Goal: Navigation & Orientation: Understand site structure

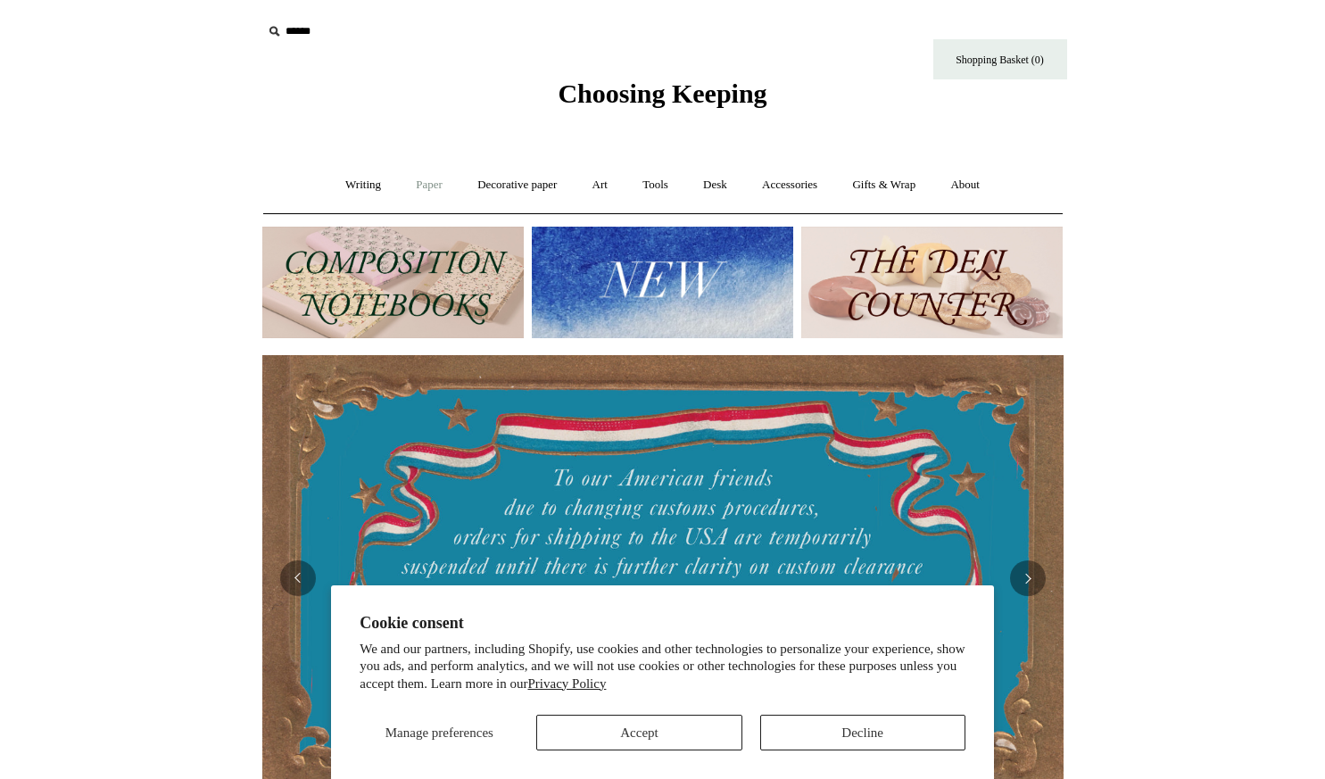
click at [420, 179] on link "Paper +" at bounding box center [429, 184] width 59 height 47
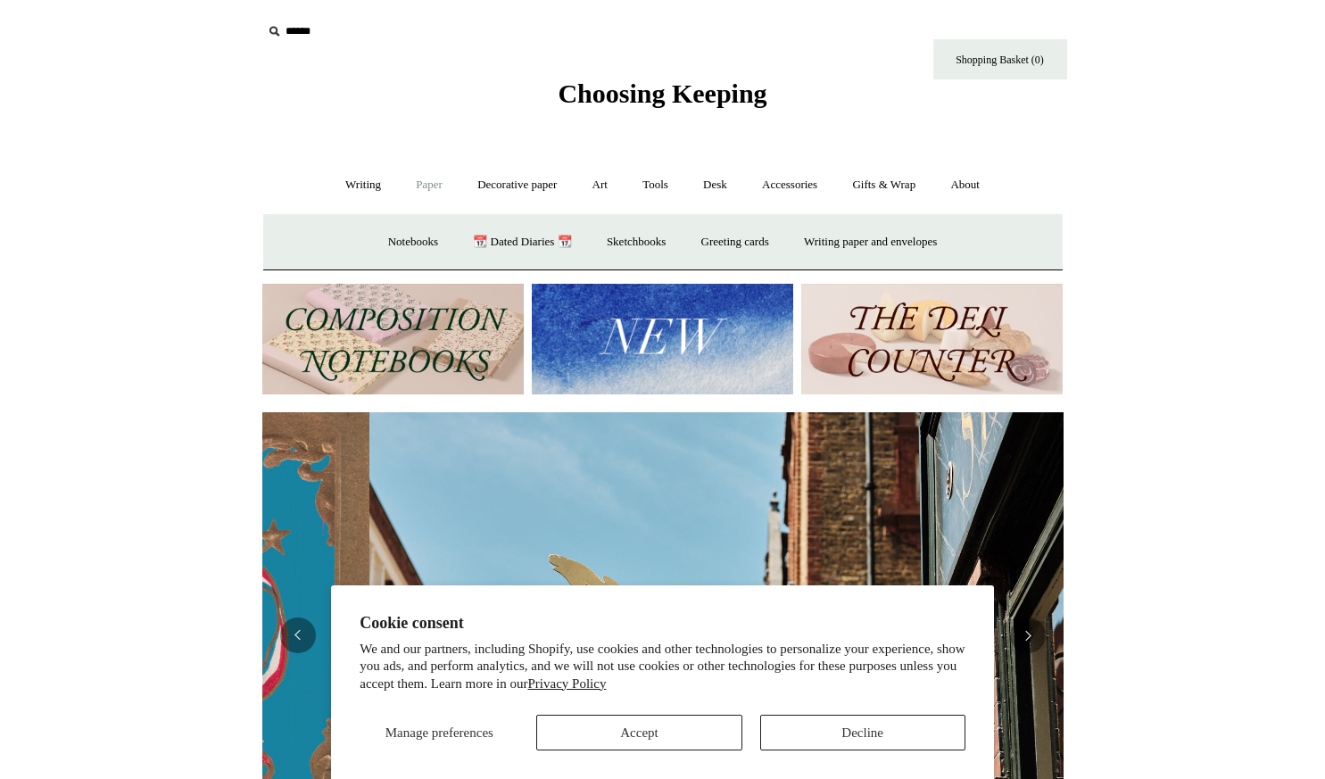
scroll to position [0, 801]
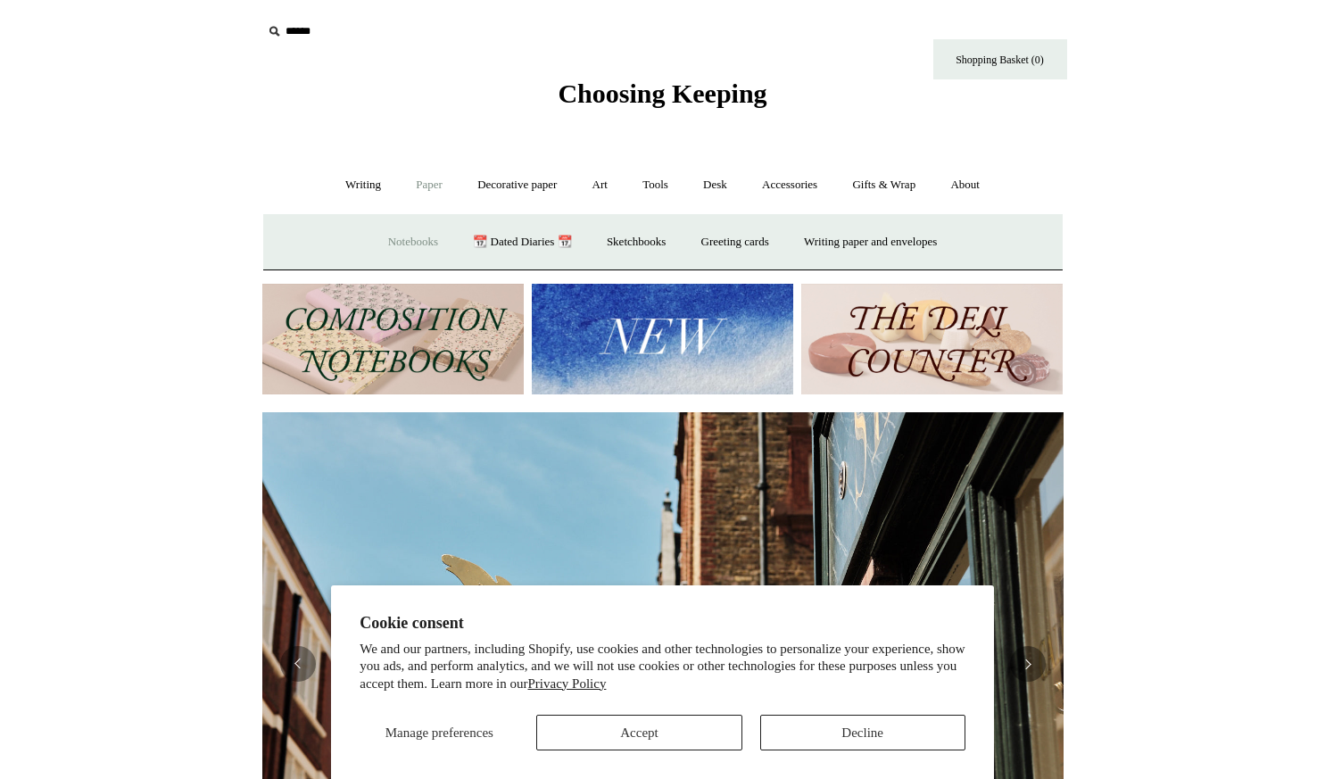
click at [392, 238] on link "Notebooks +" at bounding box center [413, 242] width 82 height 47
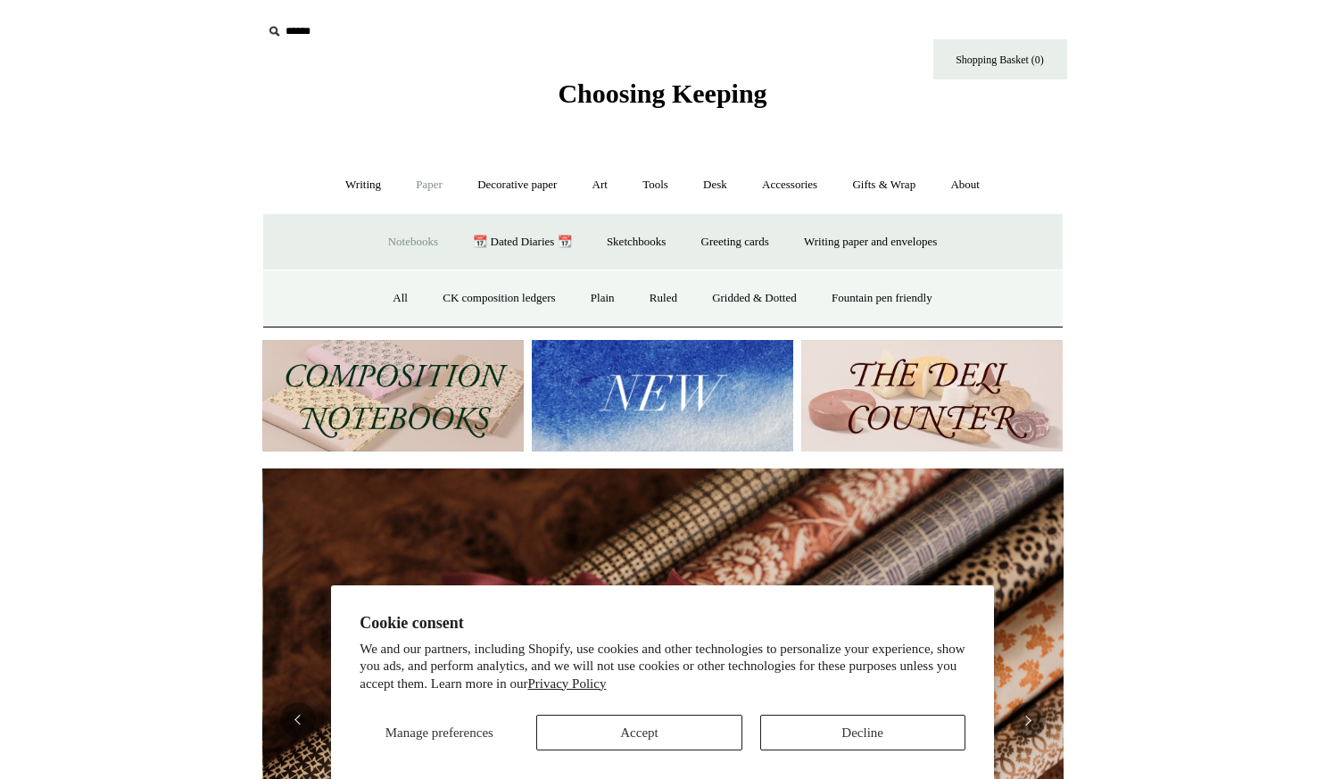
scroll to position [0, 1602]
click at [385, 302] on link "All" at bounding box center [399, 298] width 47 height 47
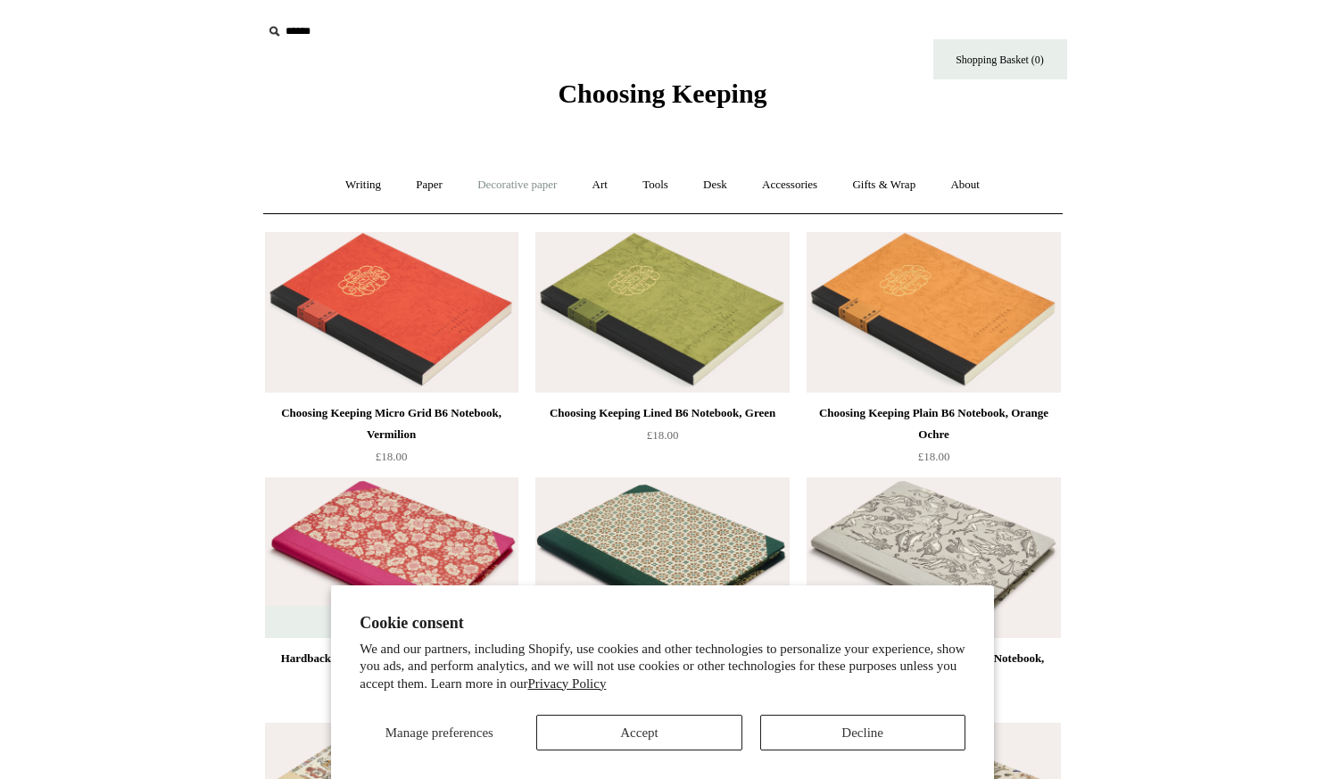
click at [508, 182] on link "Decorative paper +" at bounding box center [517, 184] width 112 height 47
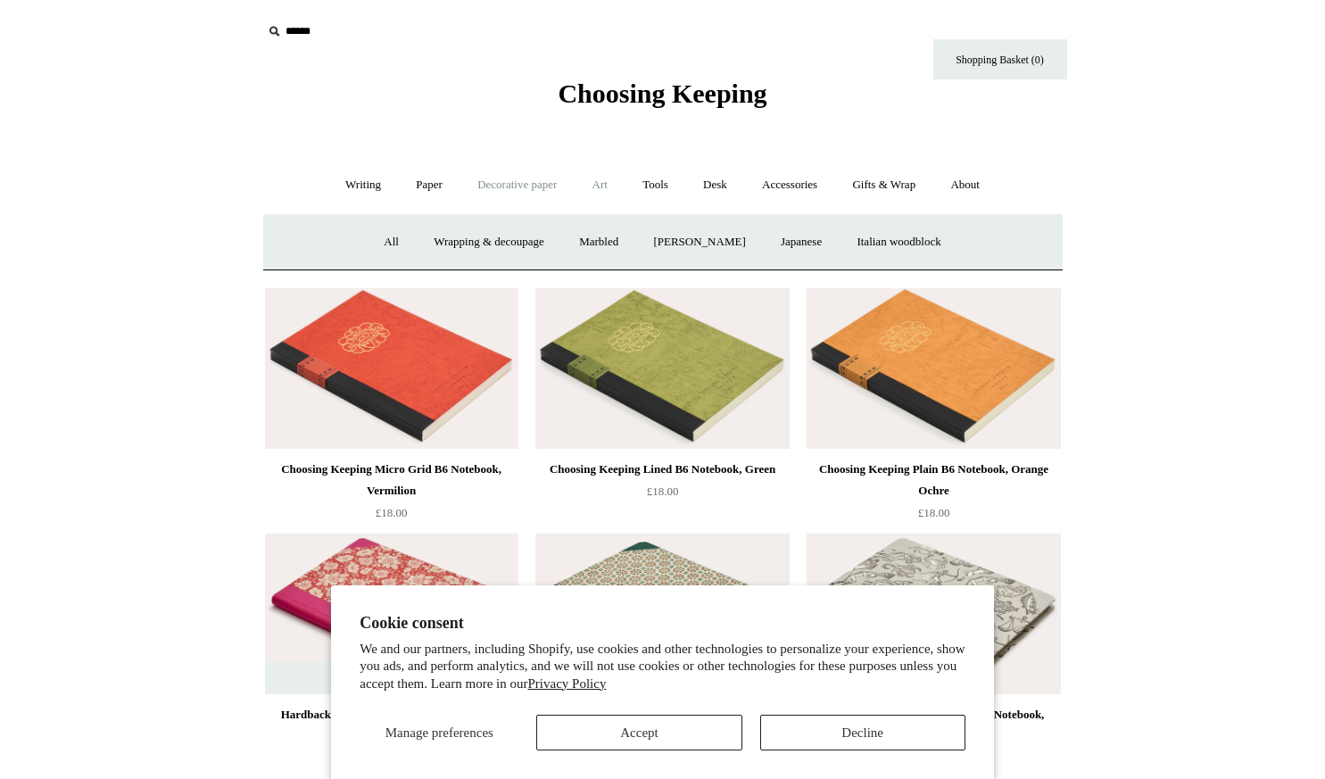
click at [603, 188] on link "Art +" at bounding box center [599, 184] width 47 height 47
click at [984, 266] on link "Art sets" at bounding box center [1018, 242] width 68 height 47
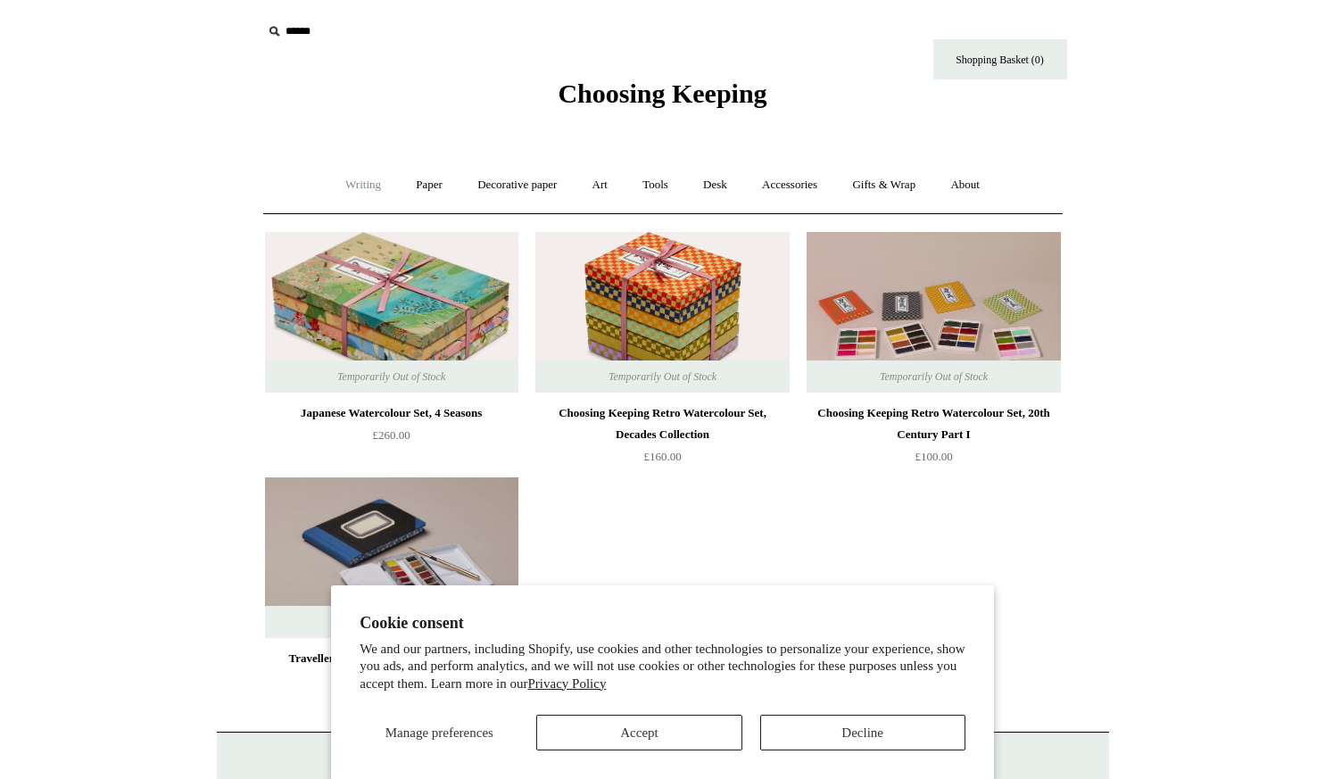
click at [357, 186] on link "Writing +" at bounding box center [363, 184] width 68 height 47
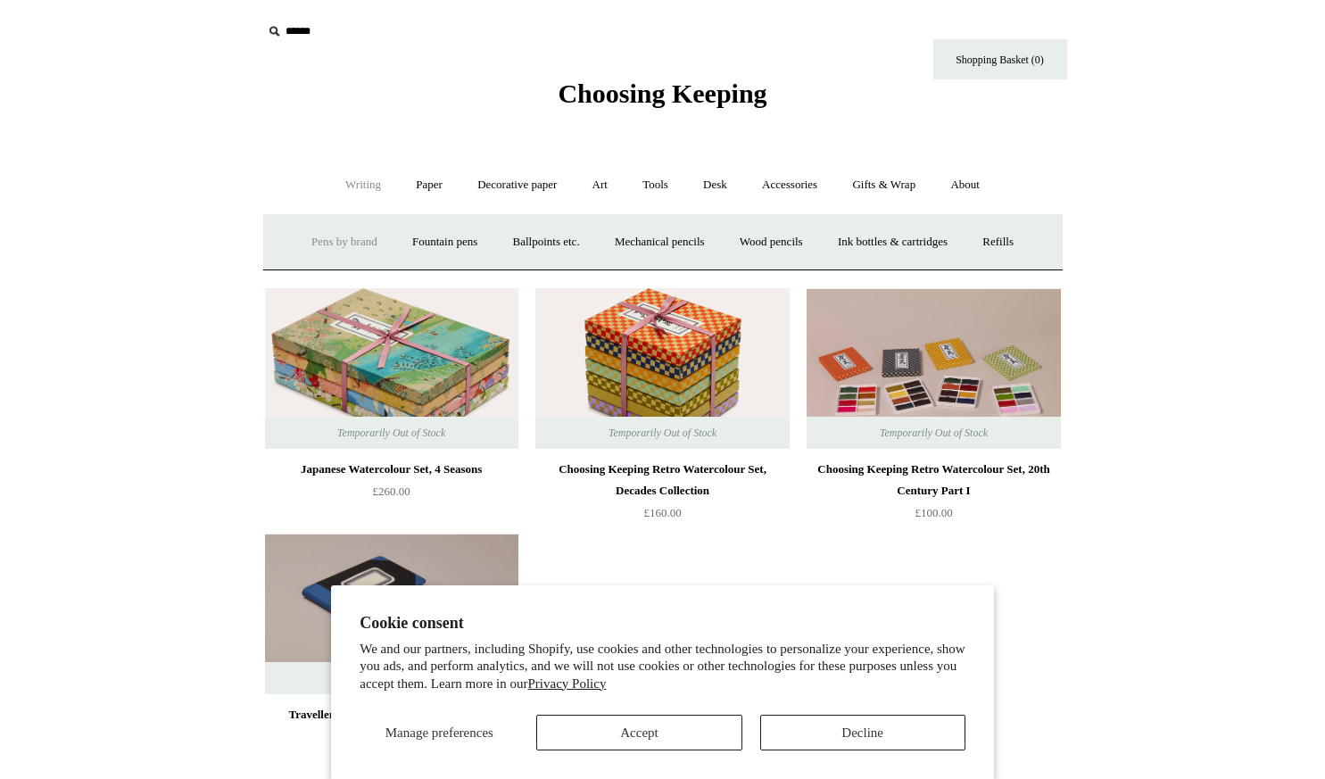
click at [318, 244] on link "Pens by brand +" at bounding box center [344, 242] width 98 height 47
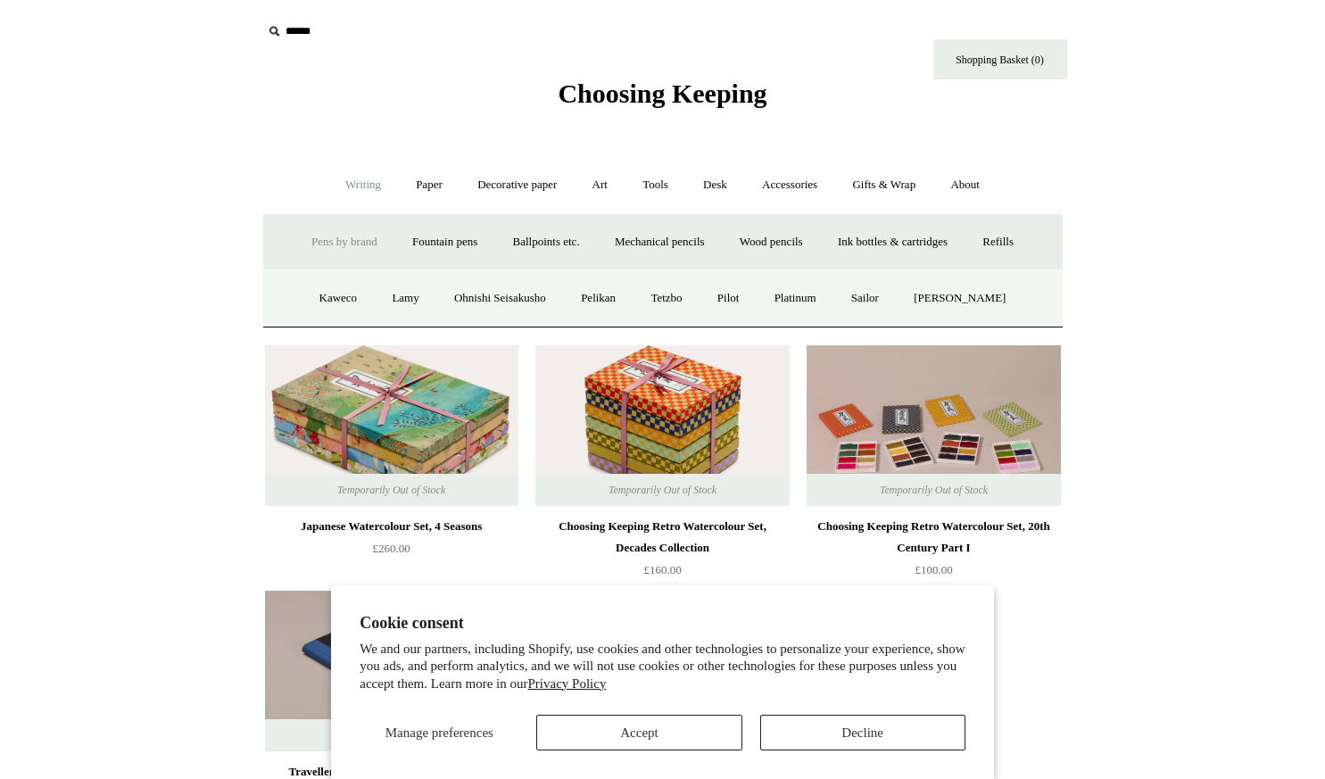
click at [307, 238] on link "Pens by brand -" at bounding box center [344, 242] width 98 height 47
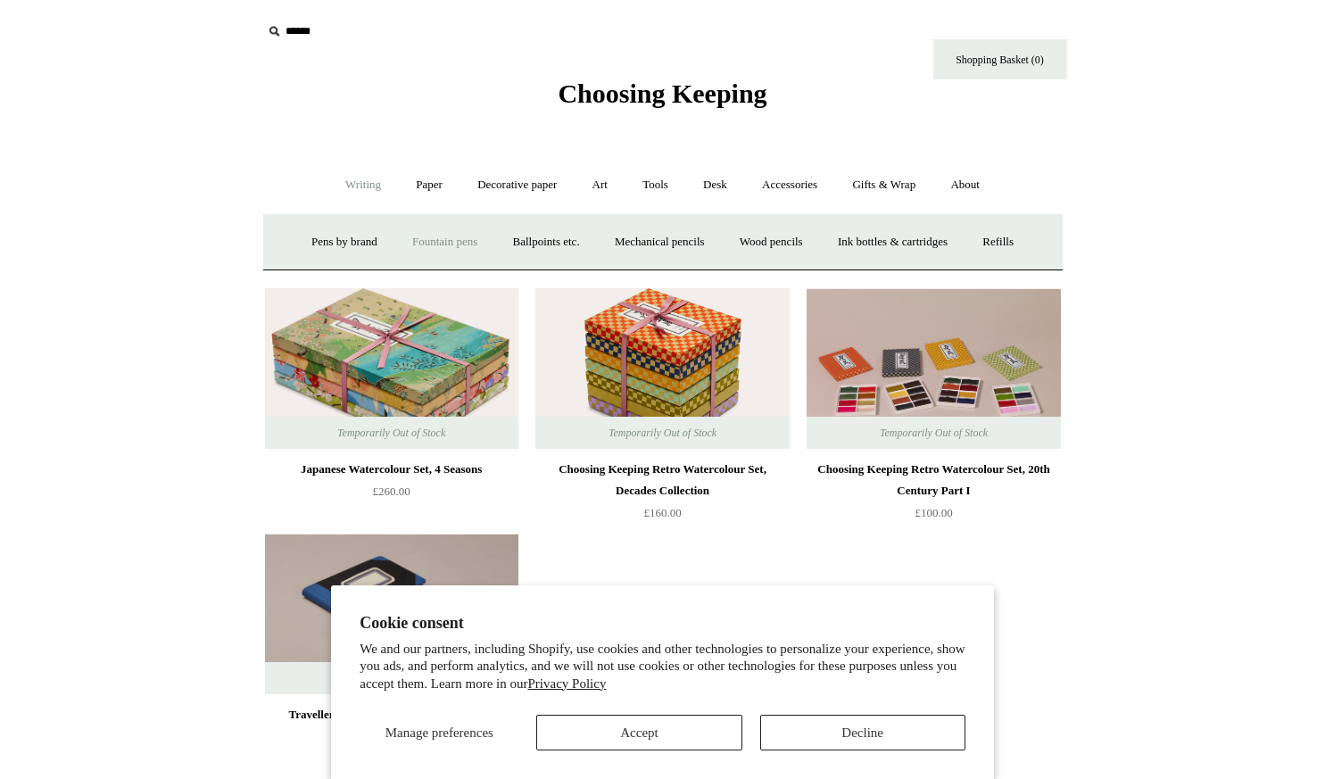
click at [446, 239] on link "Fountain pens +" at bounding box center [444, 242] width 97 height 47
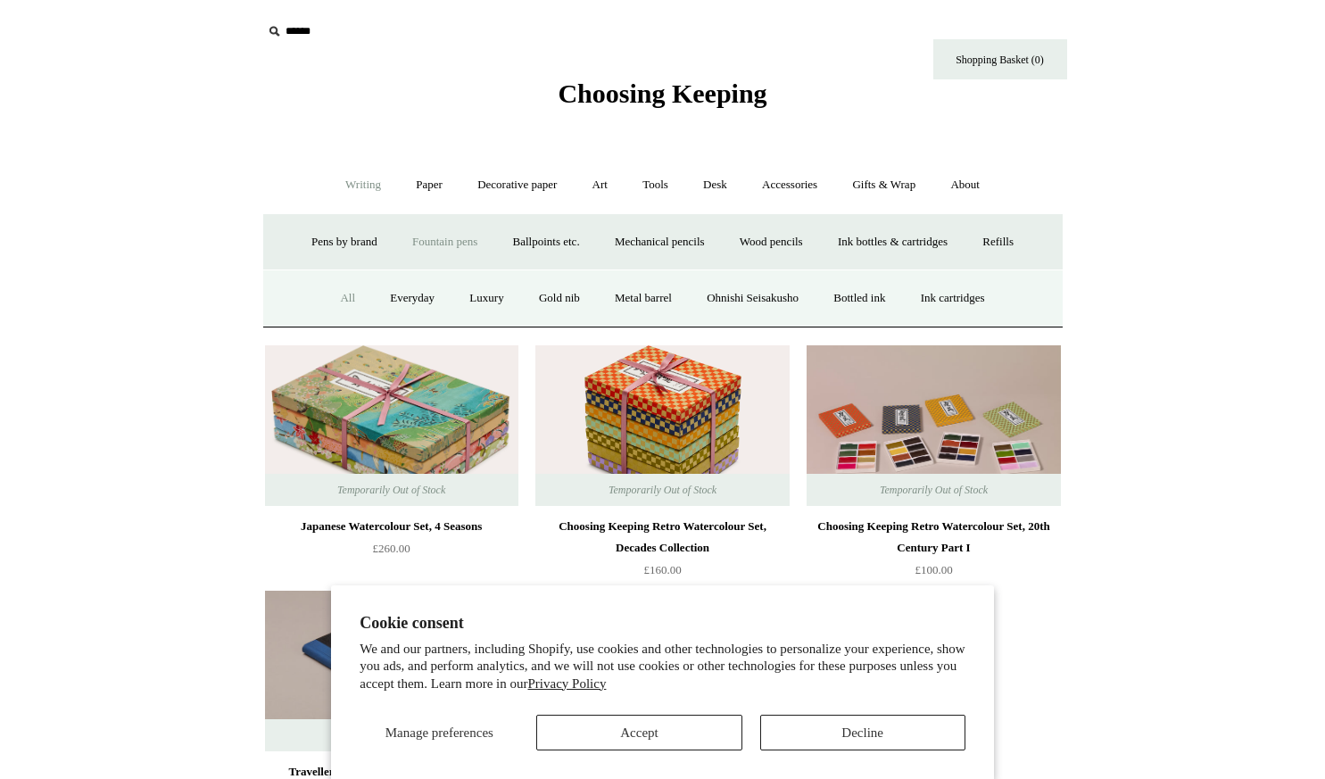
click at [324, 298] on link "All" at bounding box center [347, 298] width 47 height 47
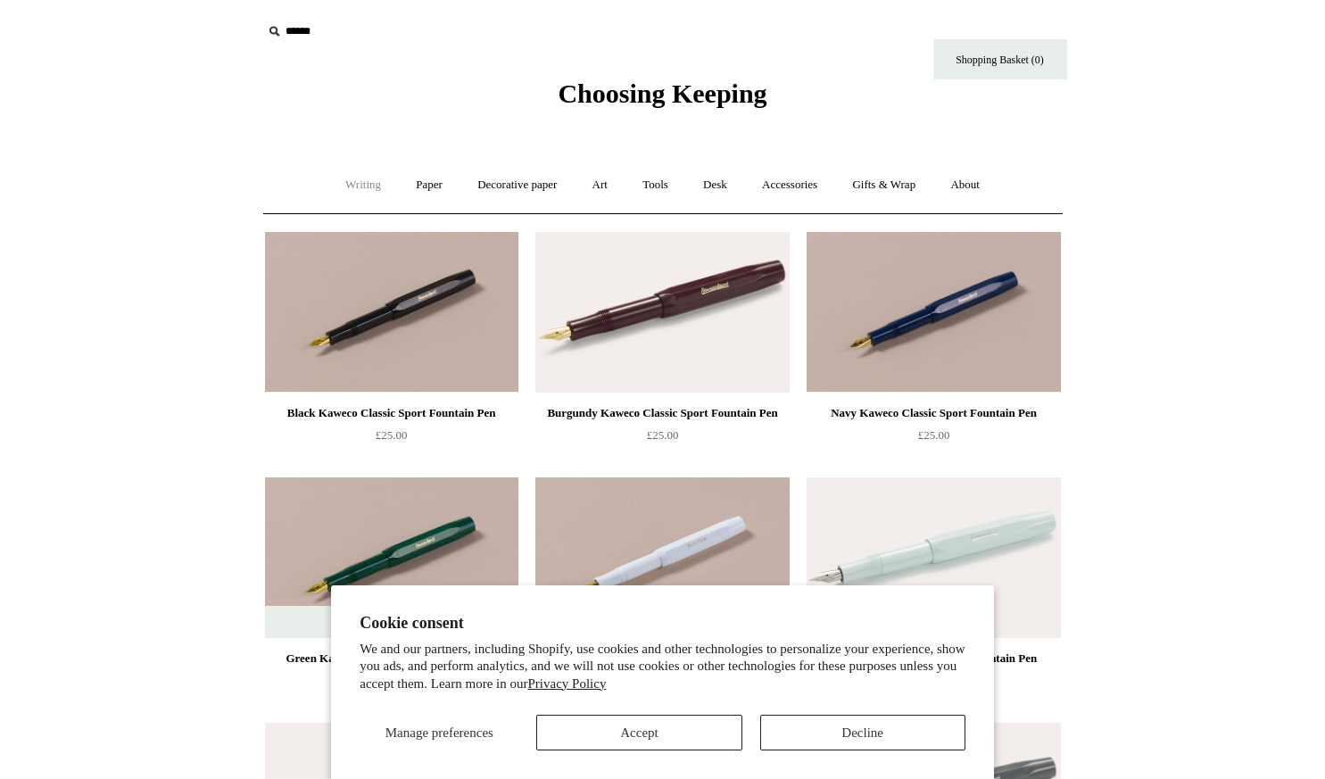
click at [361, 195] on link "Writing +" at bounding box center [363, 184] width 68 height 47
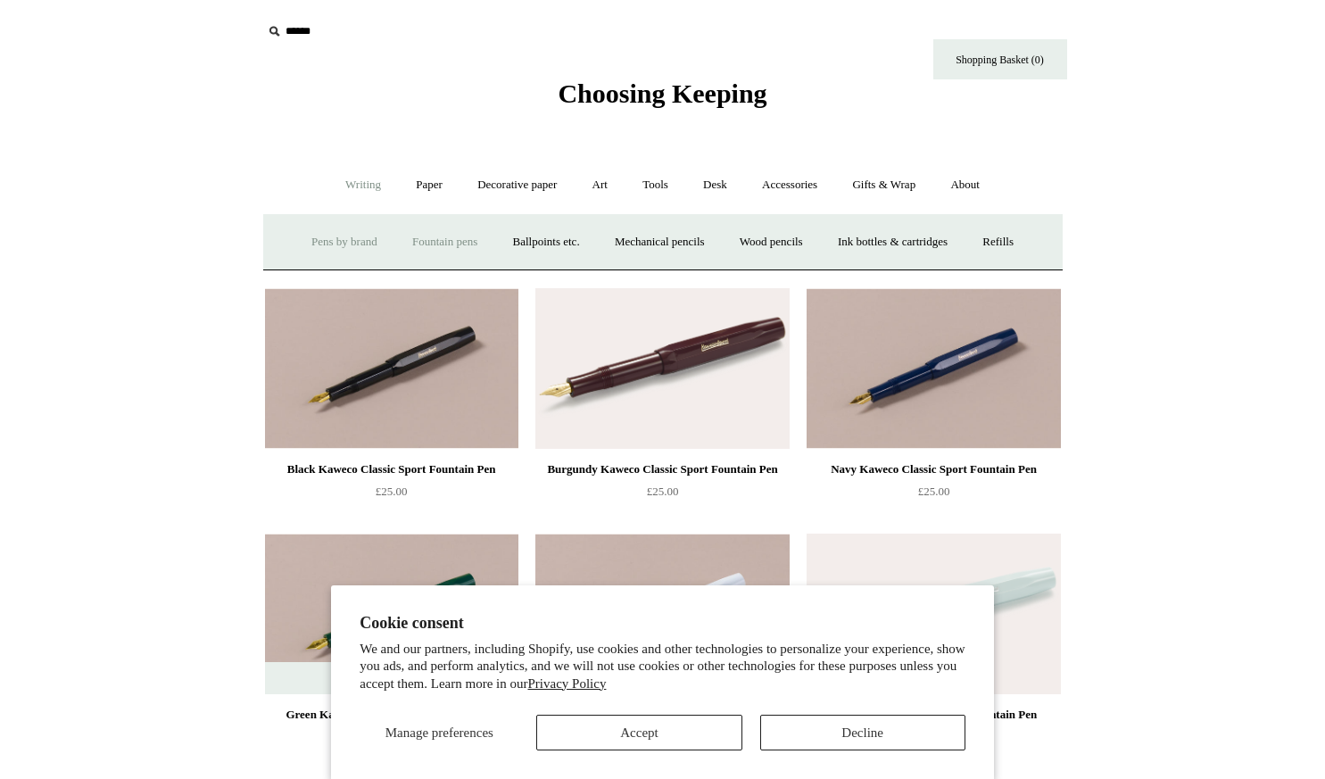
click at [346, 243] on link "Pens by brand +" at bounding box center [344, 242] width 98 height 47
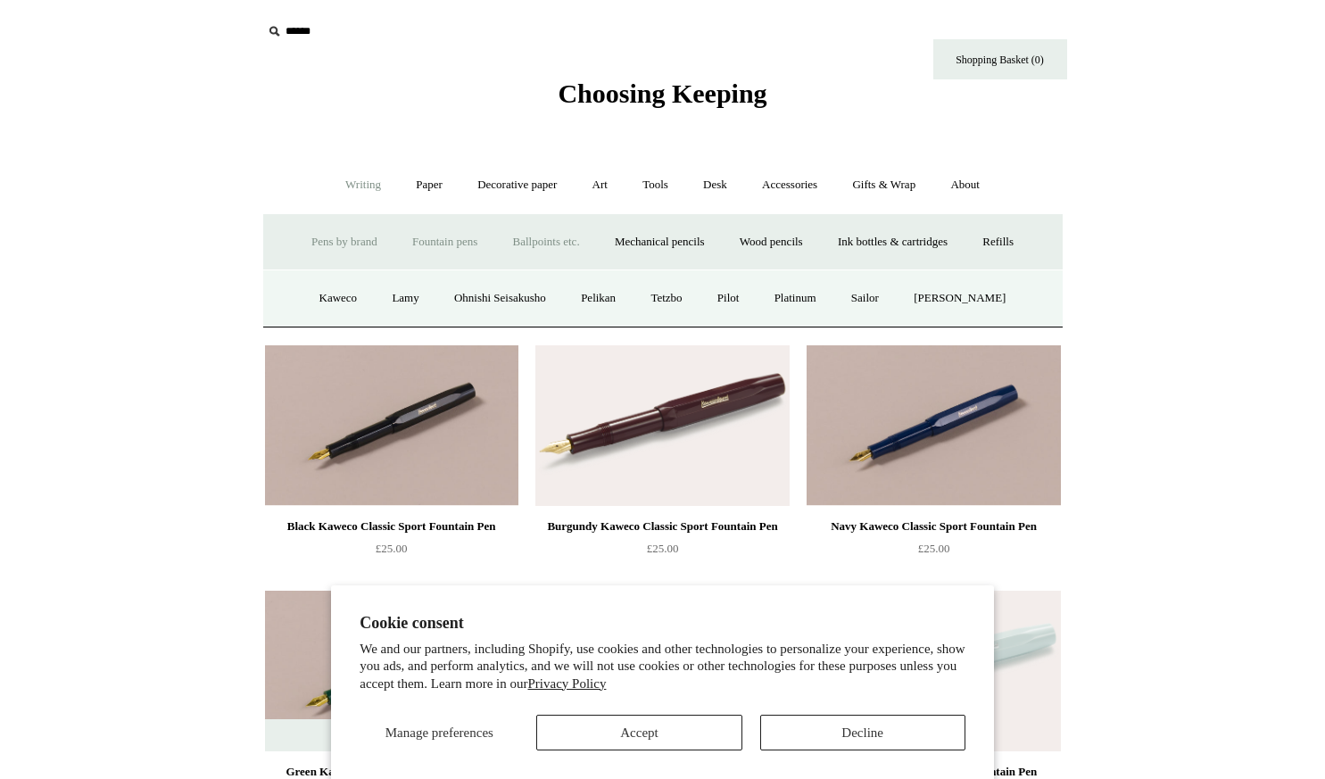
click at [555, 239] on link "Ballpoints etc. +" at bounding box center [546, 242] width 99 height 47
click at [671, 237] on link "Mechanical pencils +" at bounding box center [660, 242] width 122 height 47
click at [786, 244] on link "Wood pencils +" at bounding box center [770, 242] width 95 height 47
click at [391, 301] on link "All" at bounding box center [402, 298] width 47 height 47
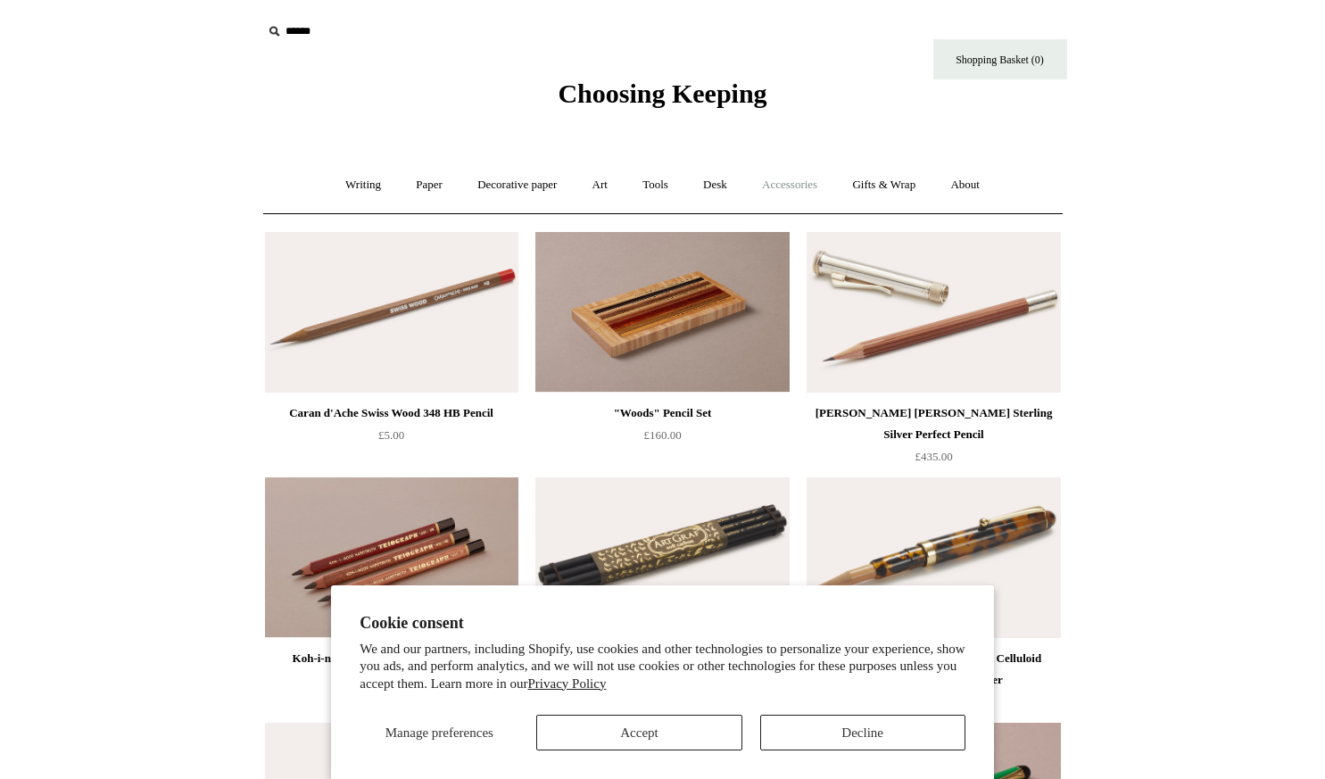
click at [810, 183] on link "Accessories +" at bounding box center [789, 184] width 87 height 47
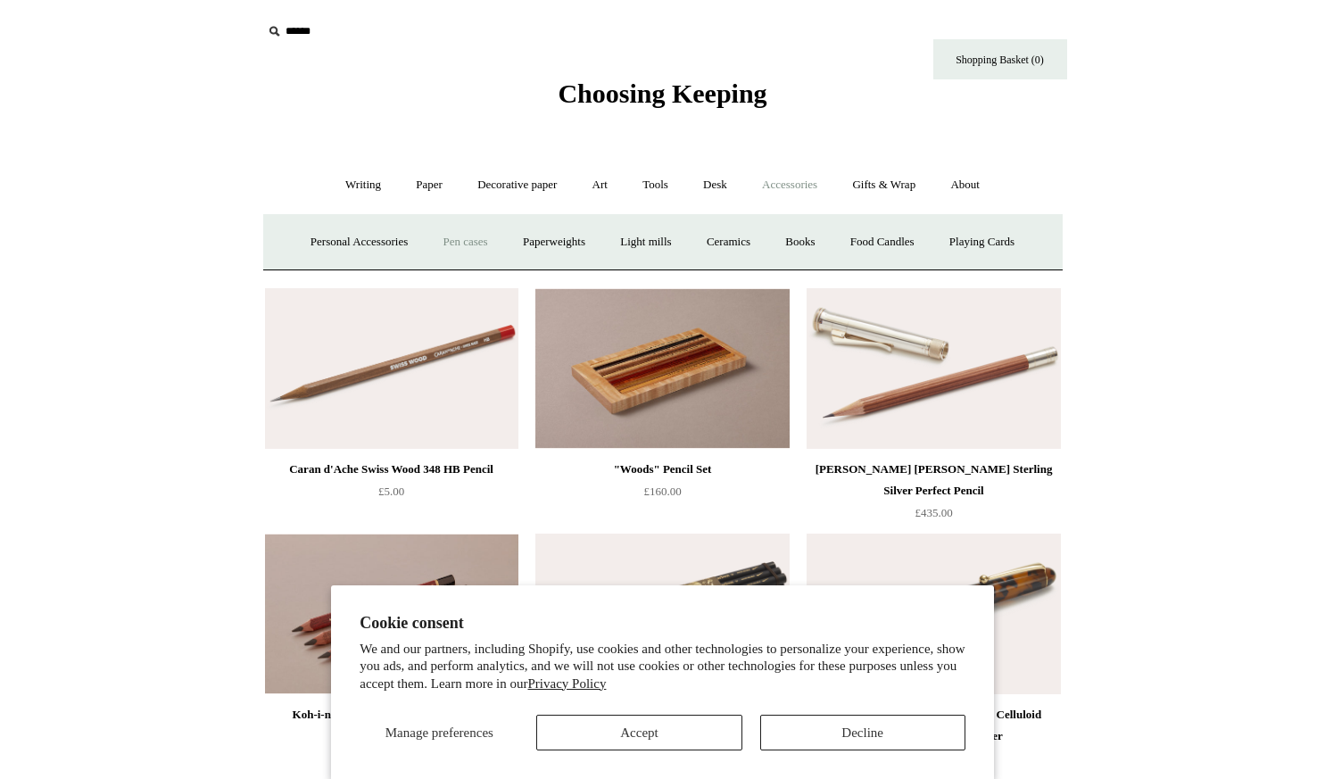
click at [456, 243] on link "Pen cases" at bounding box center [464, 242] width 77 height 47
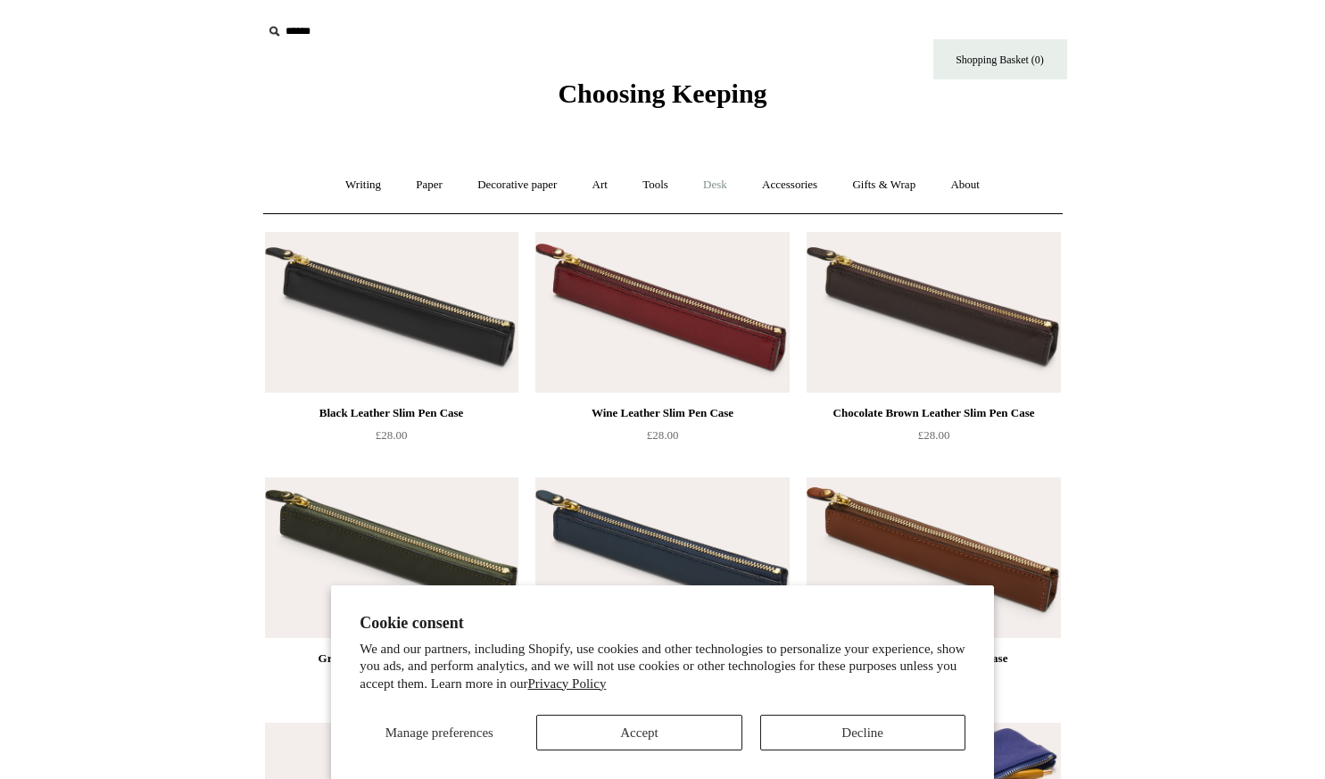
click at [725, 183] on link "Desk +" at bounding box center [715, 184] width 56 height 47
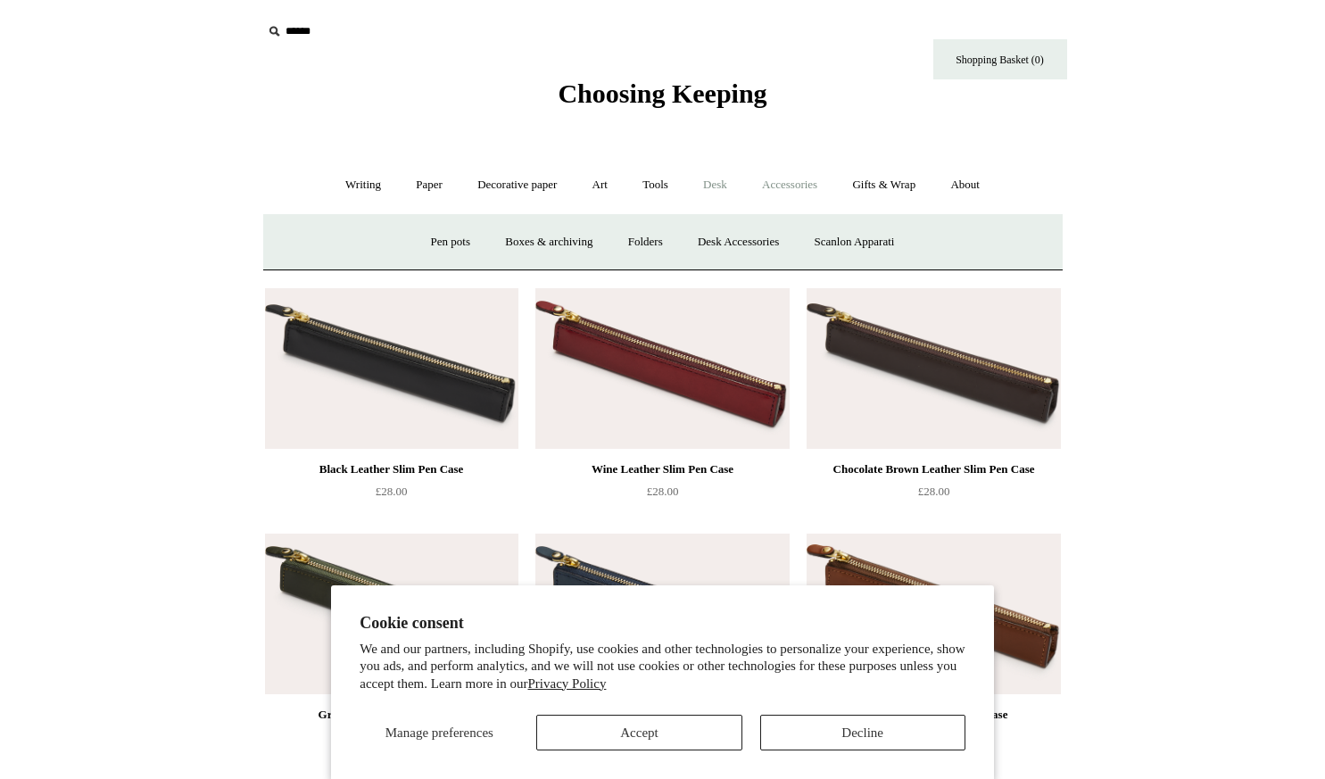
click at [781, 191] on link "Accessories +" at bounding box center [789, 184] width 87 height 47
click at [814, 238] on link "Books" at bounding box center [800, 242] width 62 height 47
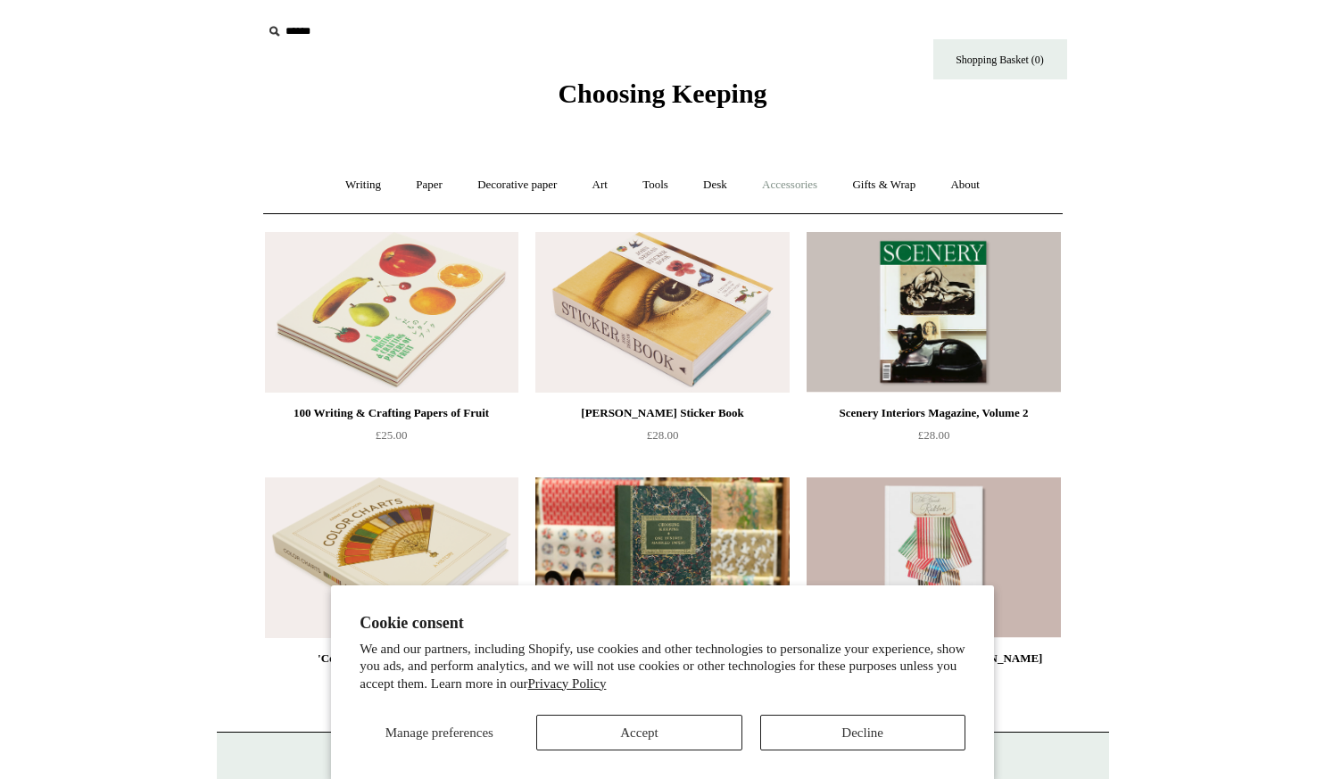
click at [795, 179] on link "Accessories +" at bounding box center [789, 184] width 87 height 47
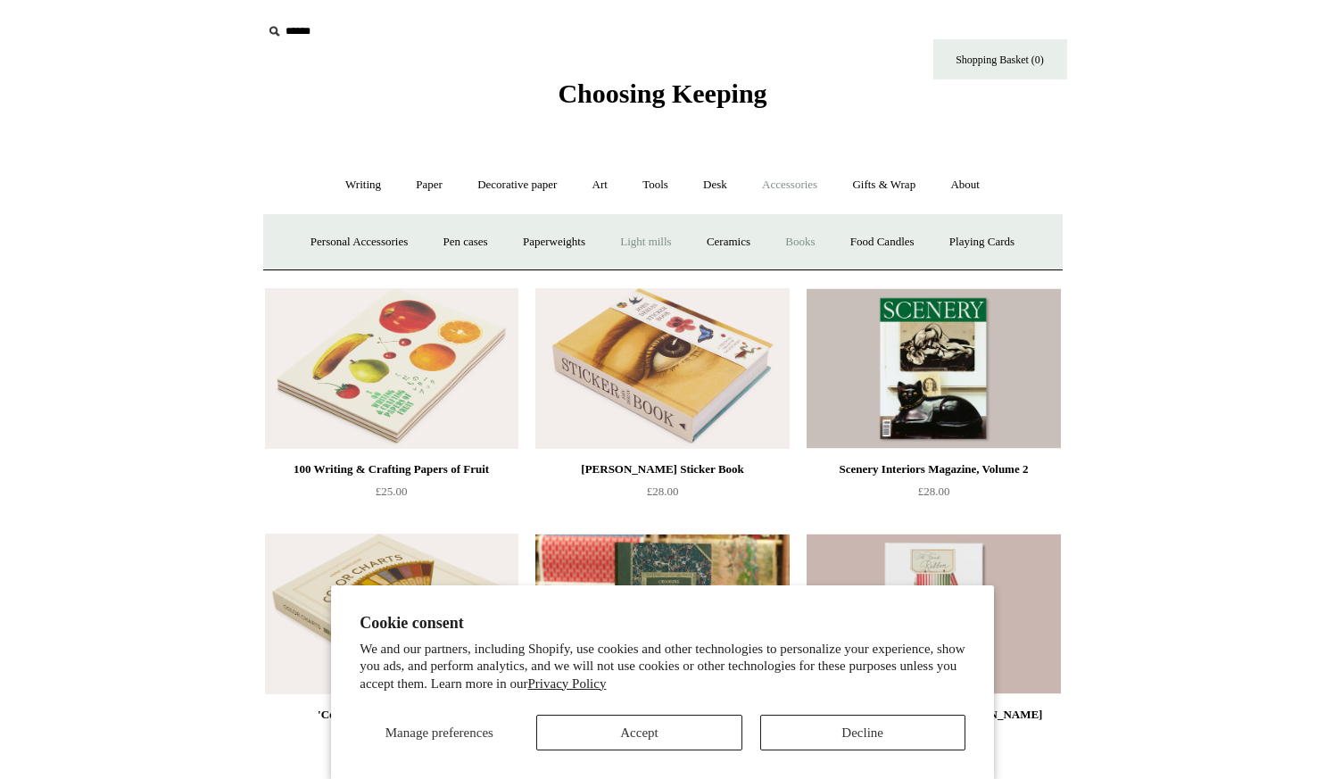
click at [644, 244] on link "Light mills" at bounding box center [645, 242] width 83 height 47
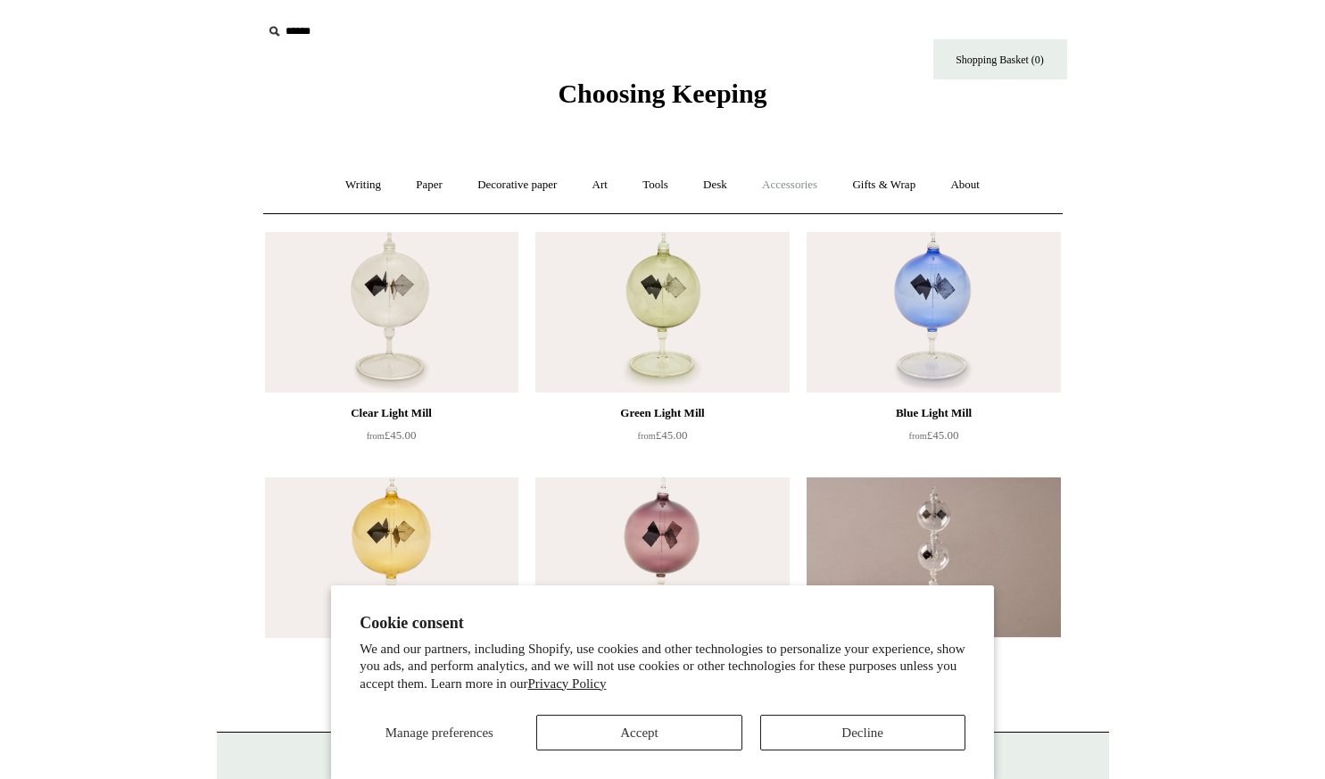
click at [793, 187] on link "Accessories +" at bounding box center [789, 184] width 87 height 47
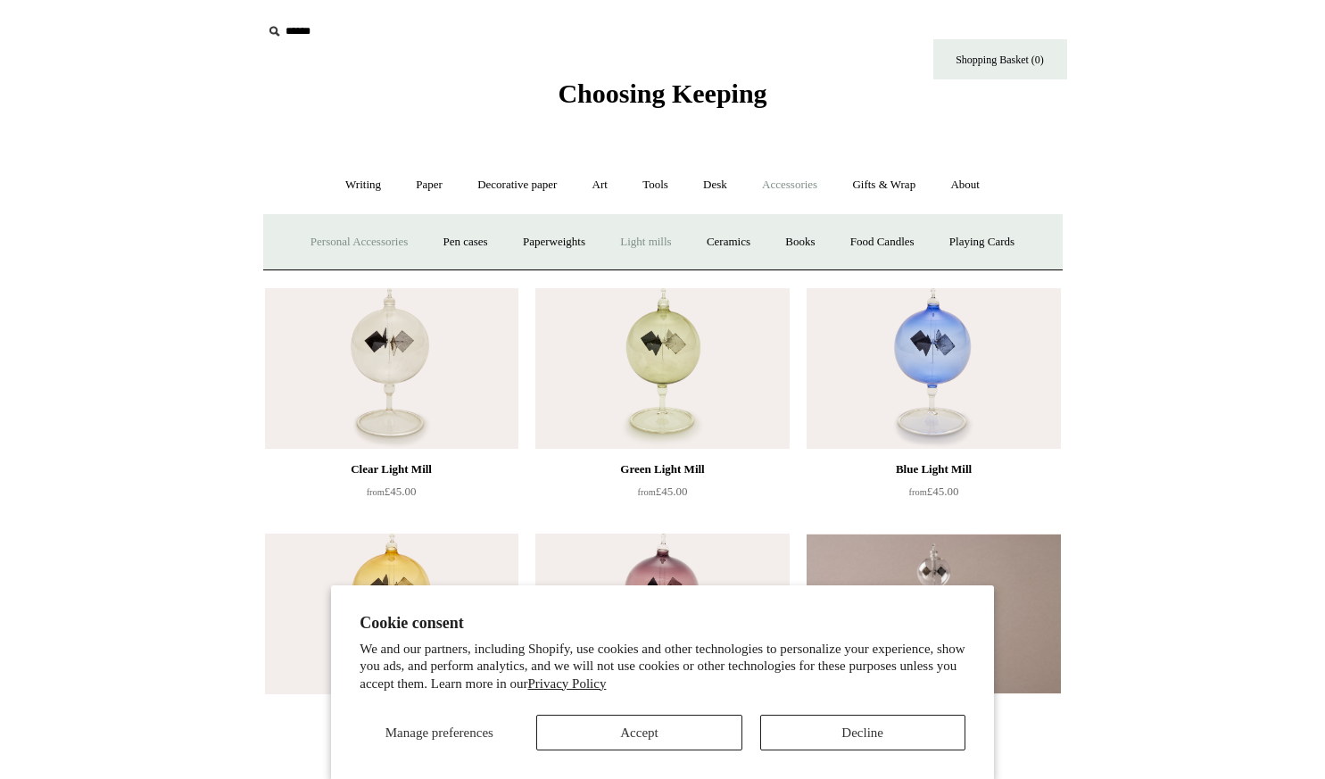
click at [379, 239] on link "Personal Accessories +" at bounding box center [358, 242] width 129 height 47
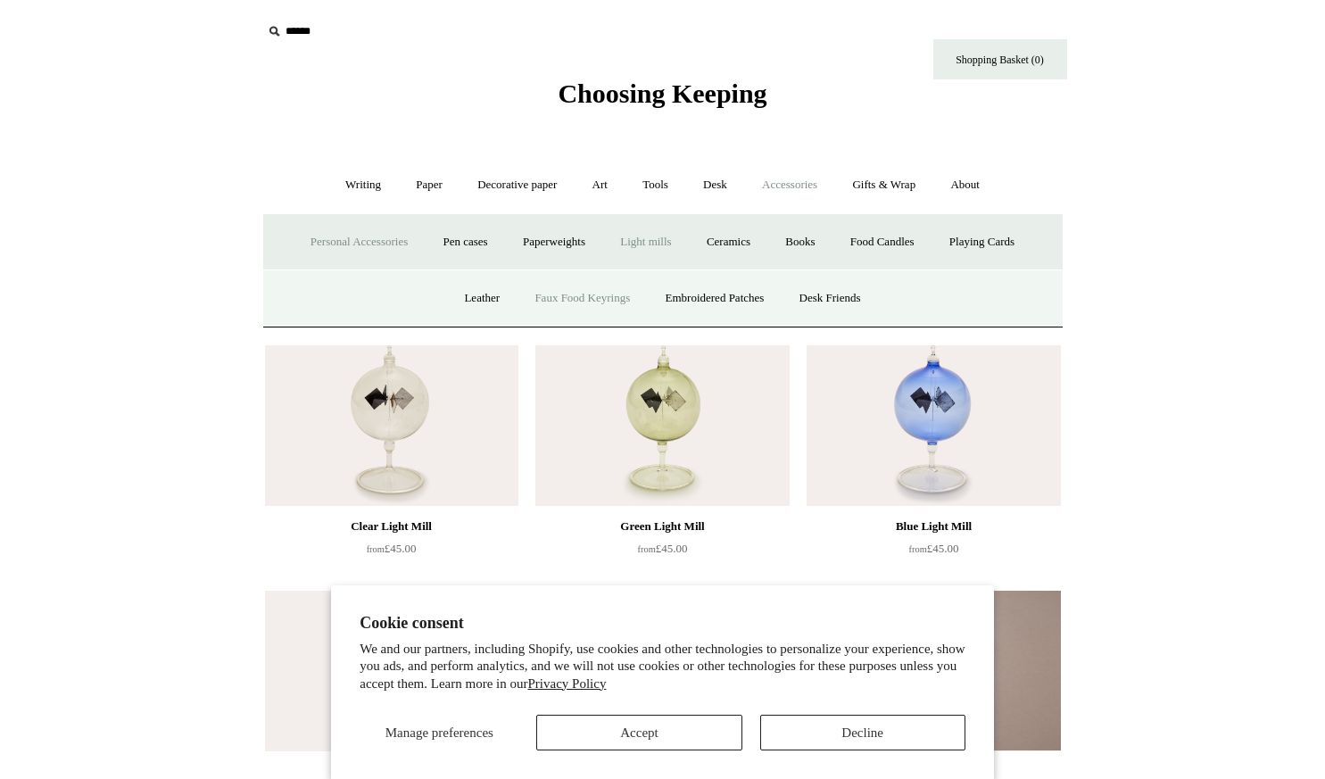
click at [619, 293] on link "Faux Food Keyrings" at bounding box center [582, 298] width 128 height 47
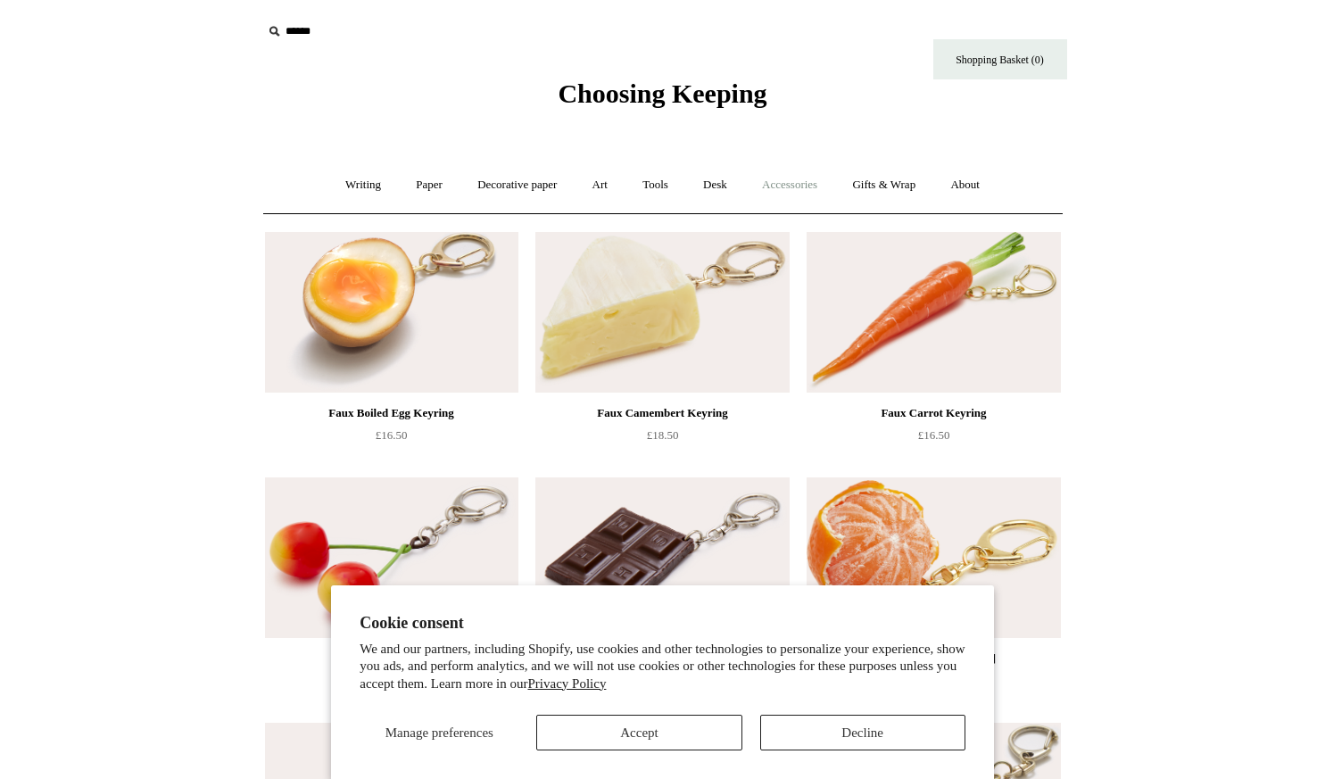
click at [773, 186] on link "Accessories +" at bounding box center [789, 184] width 87 height 47
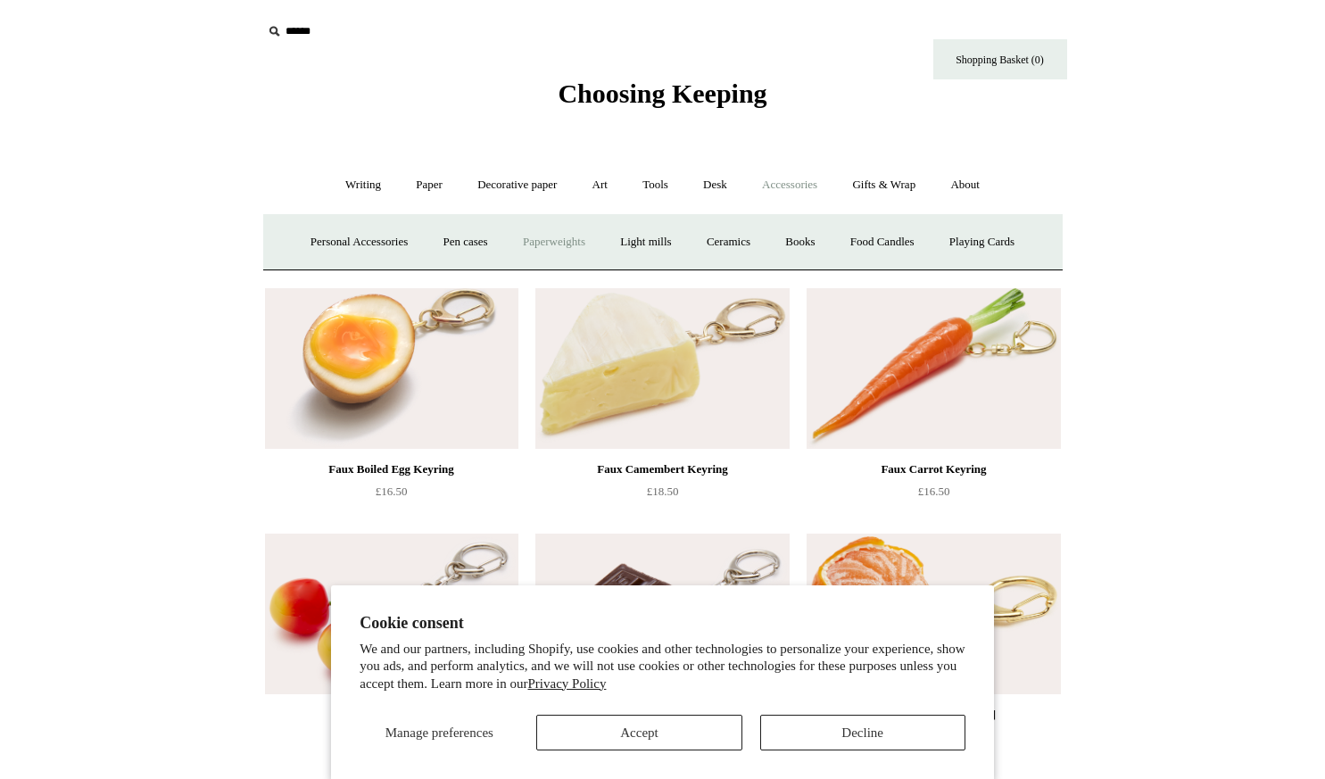
click at [552, 243] on link "Paperweights +" at bounding box center [554, 242] width 95 height 47
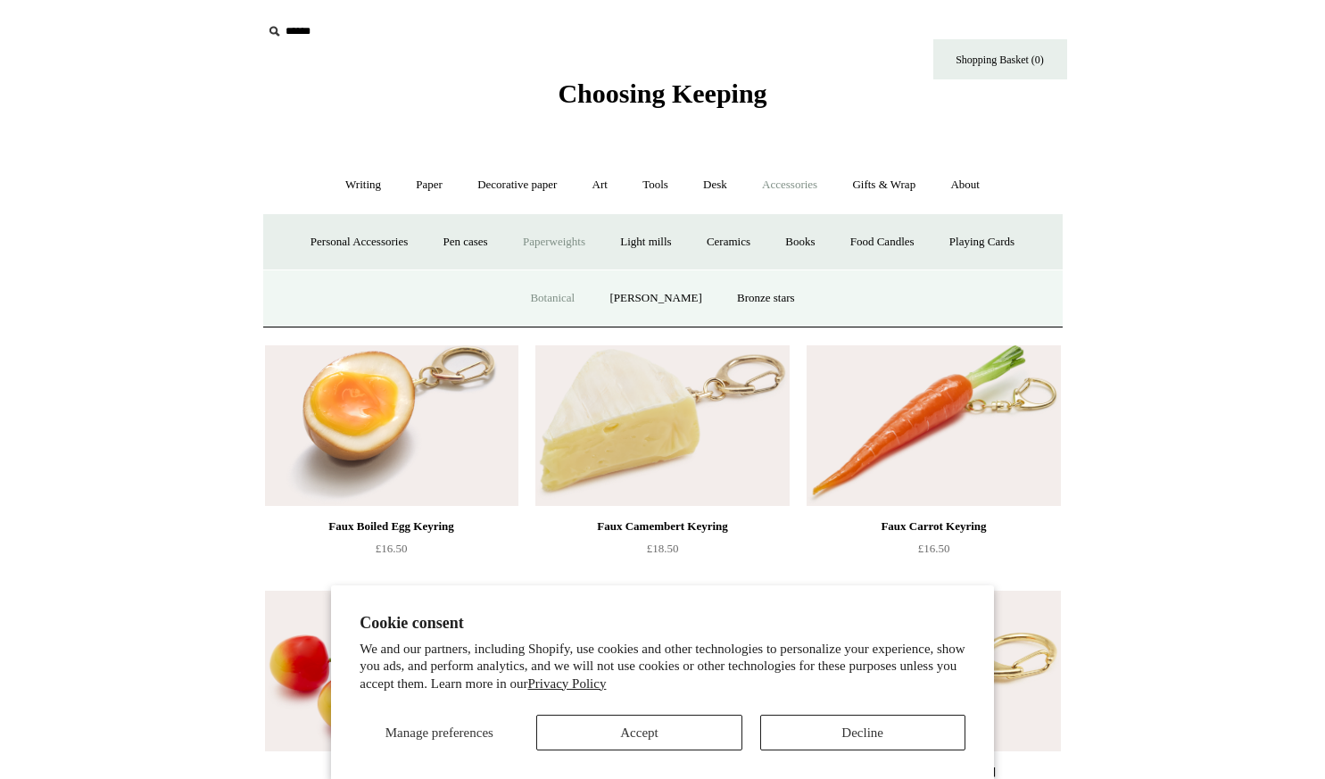
click at [567, 293] on link "Botanical" at bounding box center [552, 298] width 77 height 47
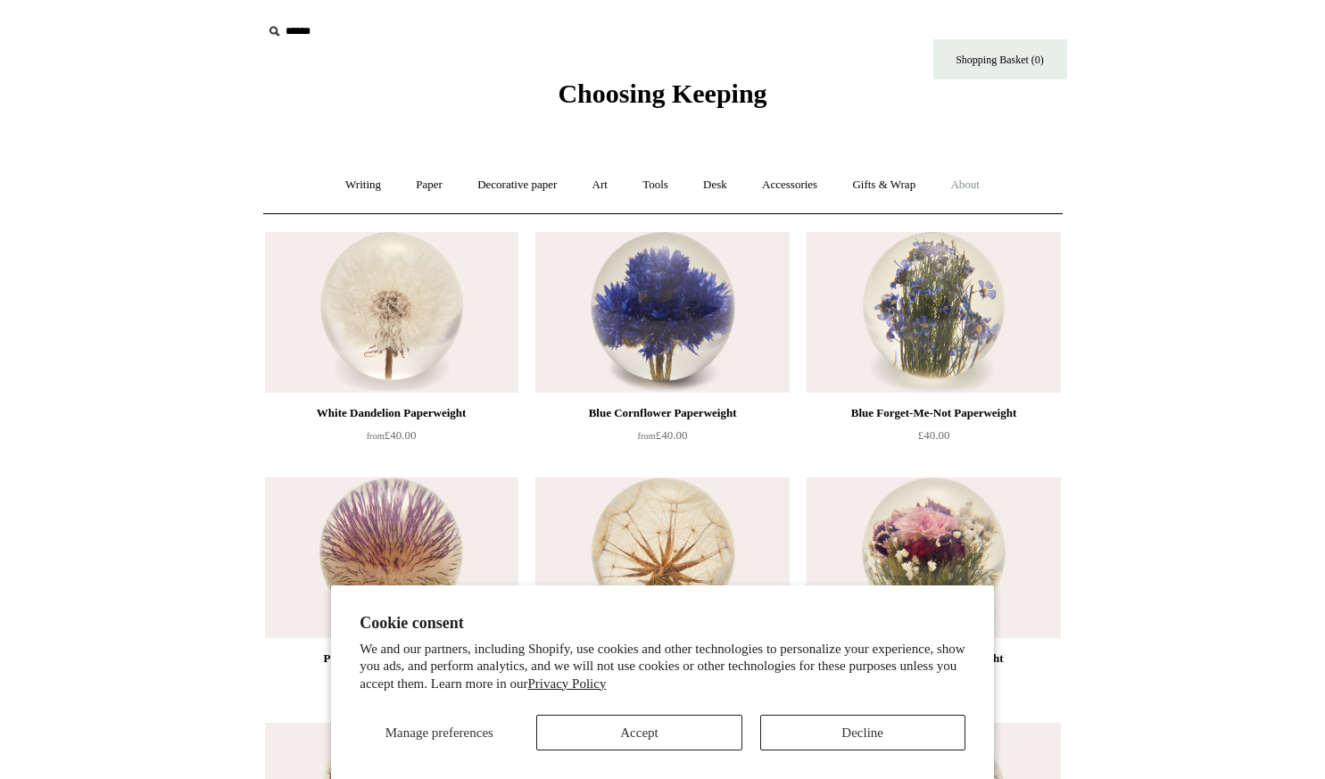
click at [978, 179] on link "About +" at bounding box center [965, 184] width 62 height 47
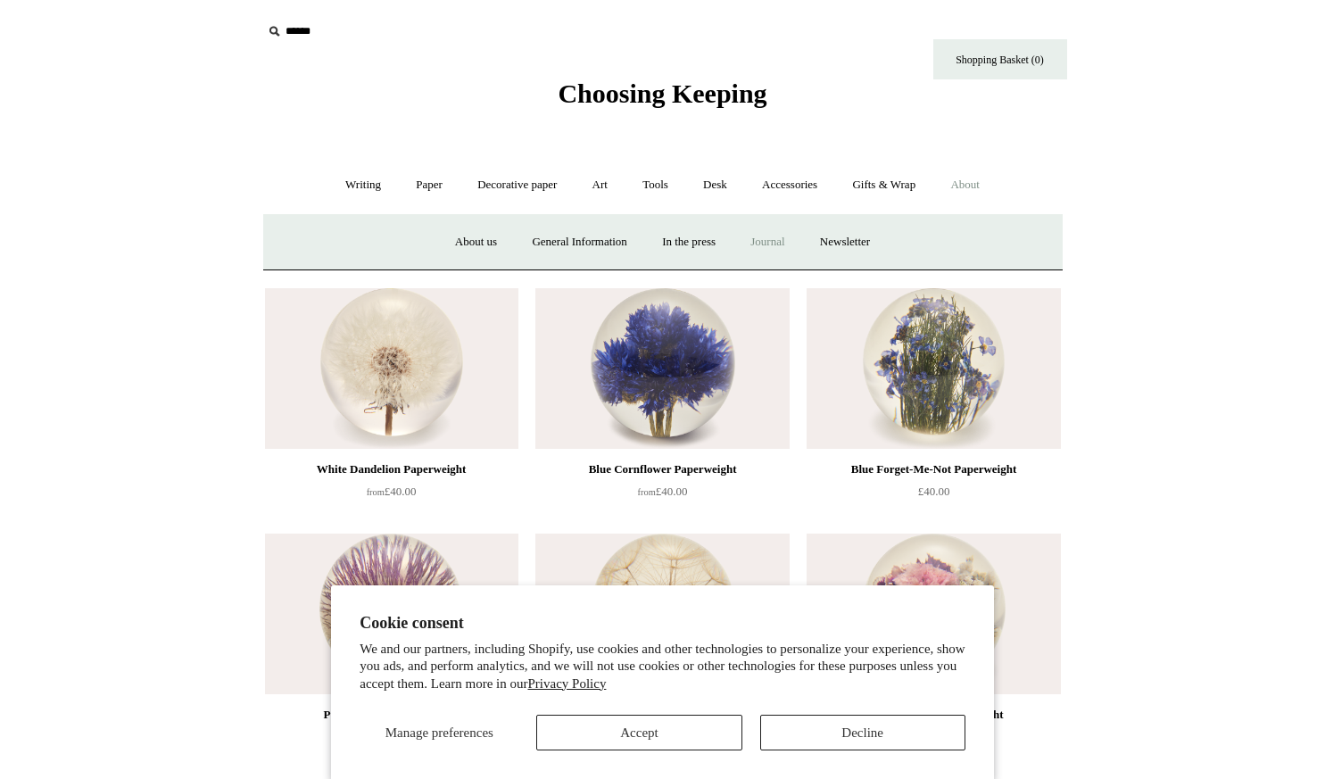
click at [764, 243] on link "Journal +" at bounding box center [767, 242] width 66 height 47
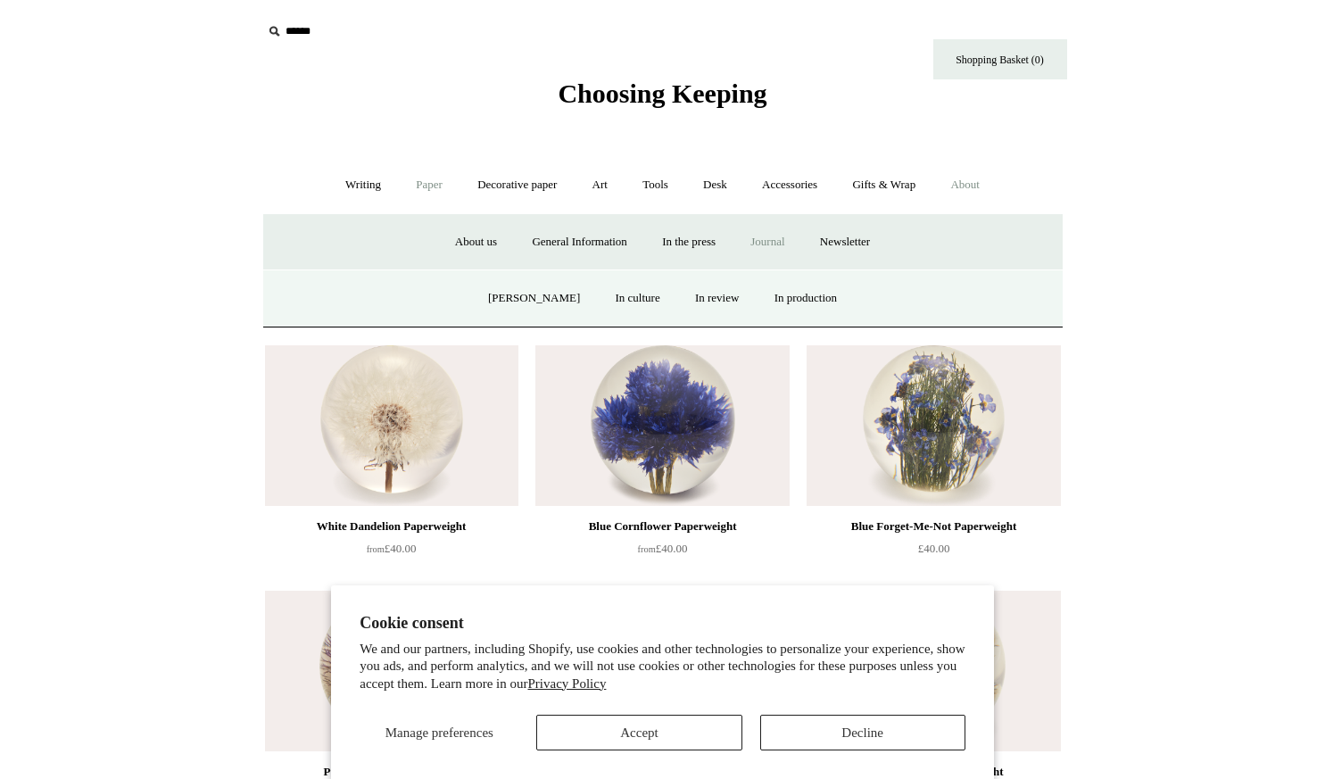
click at [425, 187] on link "Paper +" at bounding box center [429, 184] width 59 height 47
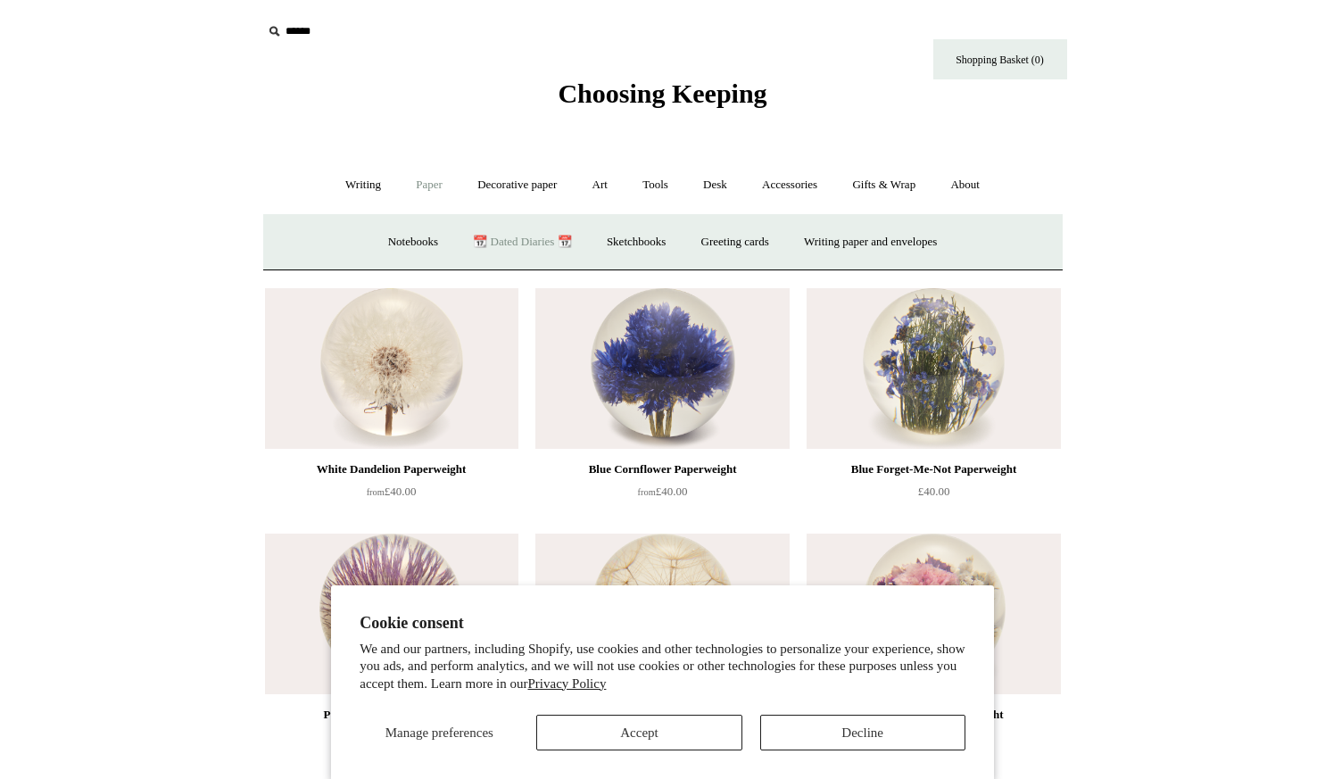
click at [500, 241] on link "📆 Dated Diaries 📆" at bounding box center [522, 242] width 130 height 47
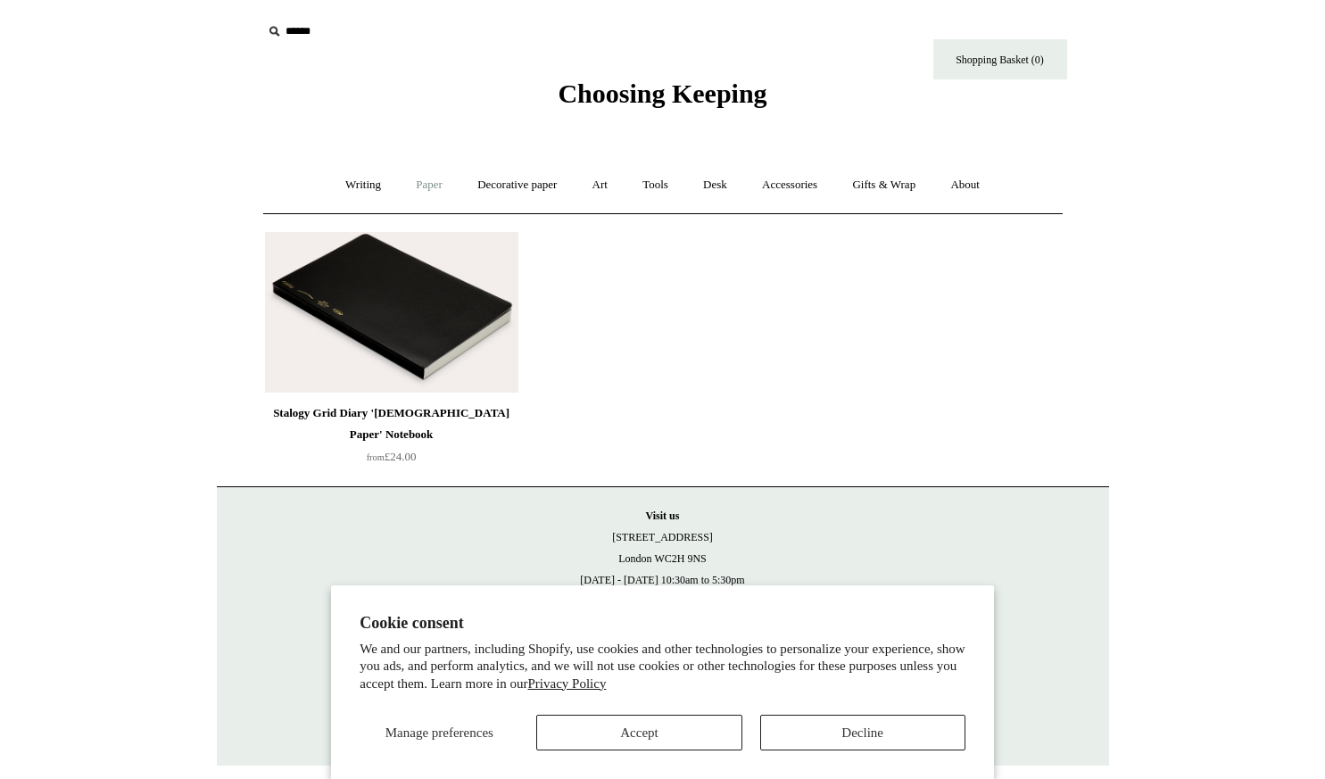
click at [428, 189] on link "Paper +" at bounding box center [429, 184] width 59 height 47
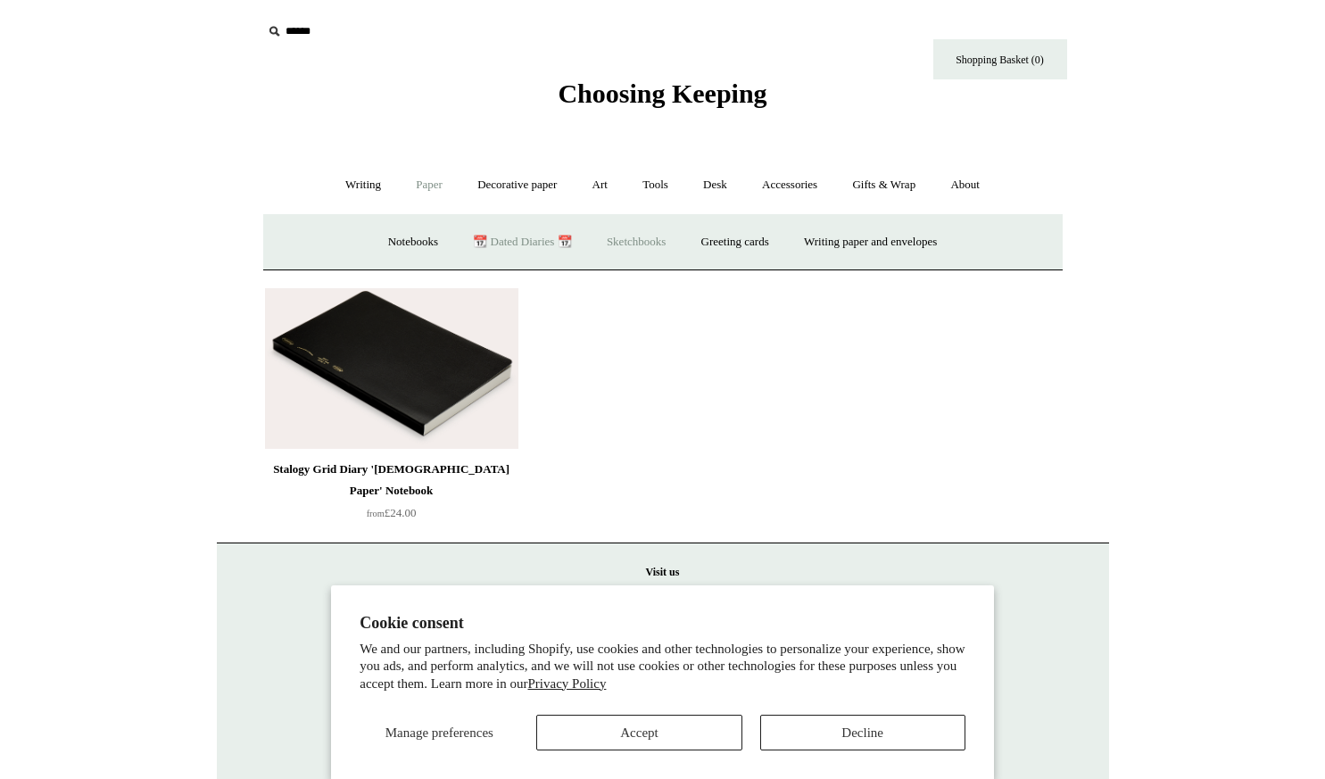
click at [632, 226] on link "Sketchbooks +" at bounding box center [636, 242] width 91 height 47
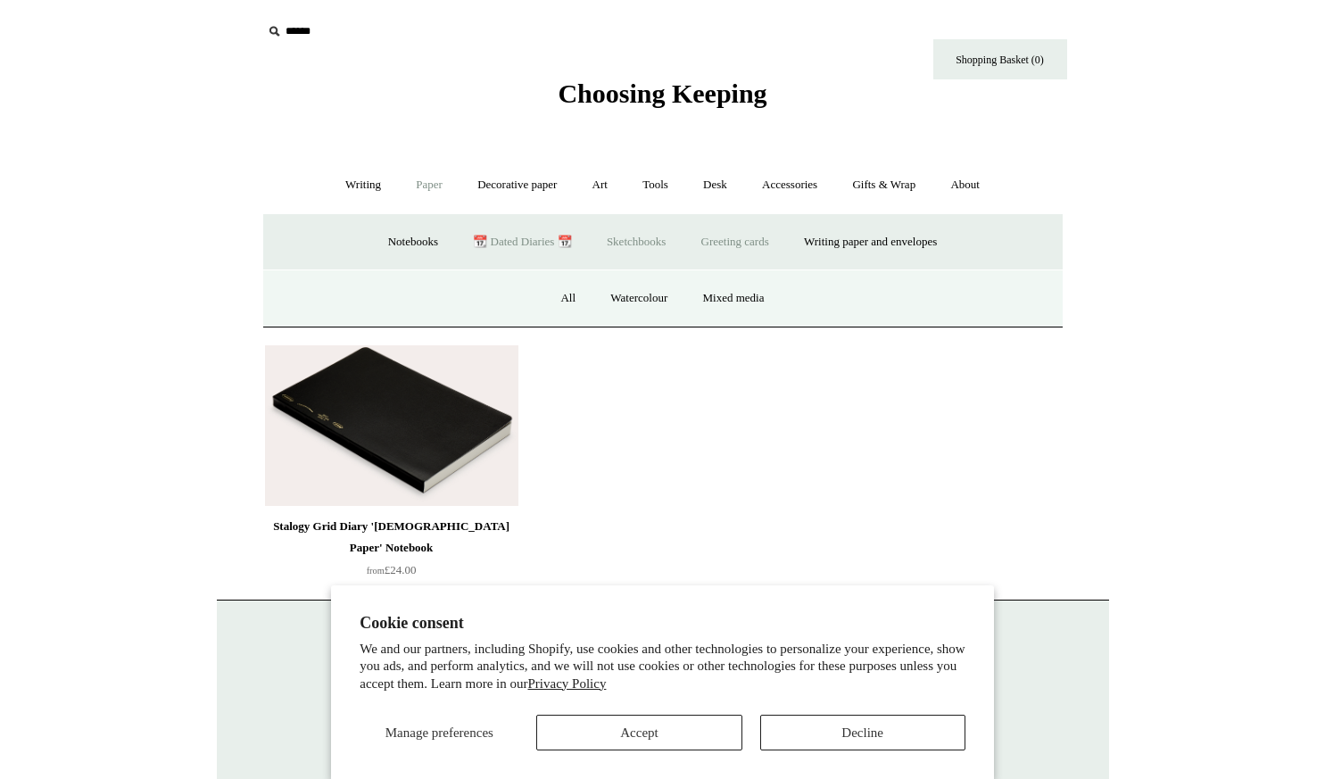
click at [729, 250] on link "Greeting cards +" at bounding box center [735, 242] width 100 height 47
click at [492, 305] on link "Postcards & everyday" at bounding box center [492, 298] width 134 height 47
